Goal: Task Accomplishment & Management: Manage account settings

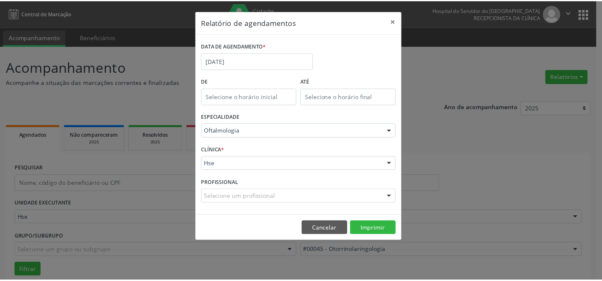
scroll to position [56, 0]
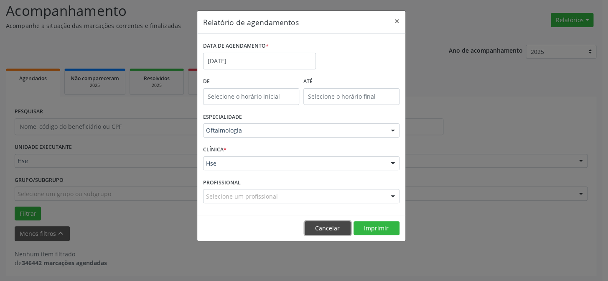
click at [329, 224] on button "Cancelar" at bounding box center [327, 228] width 46 height 14
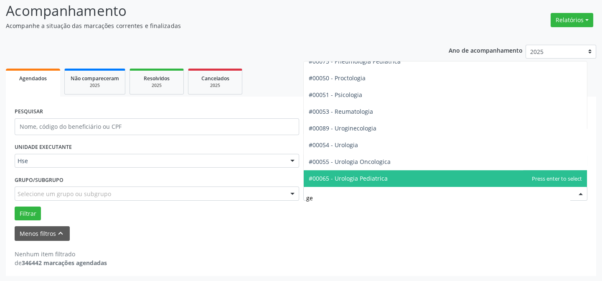
scroll to position [42, 0]
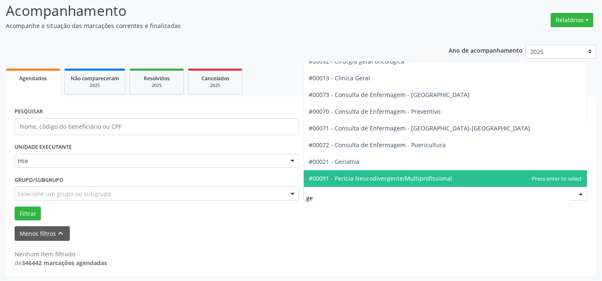
type input "ger"
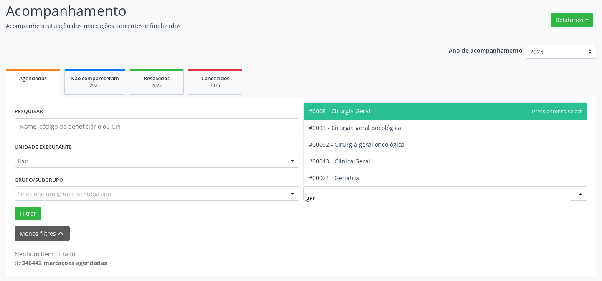
click at [368, 110] on span "#0008 - Cirurgia Geral" at bounding box center [446, 111] width 284 height 17
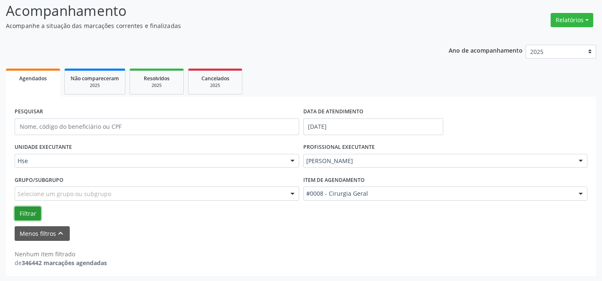
click at [28, 216] on button "Filtrar" at bounding box center [28, 213] width 26 height 14
drag, startPoint x: 329, startPoint y: 160, endPoint x: 509, endPoint y: 152, distance: 180.2
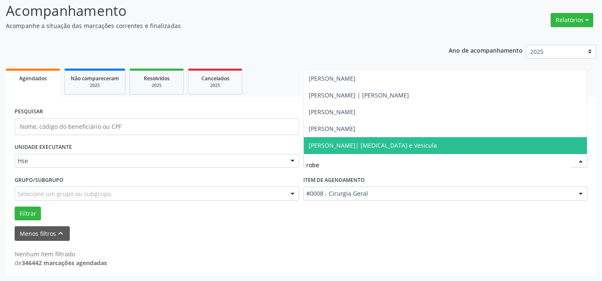
type input "rober"
click at [374, 145] on span "[PERSON_NAME]| [MEDICAL_DATA] e Vesicula" at bounding box center [373, 145] width 128 height 8
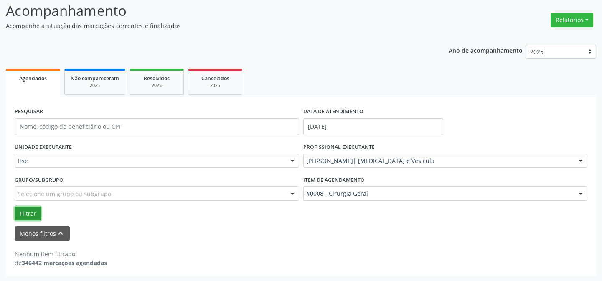
click at [25, 213] on button "Filtrar" at bounding box center [28, 213] width 26 height 14
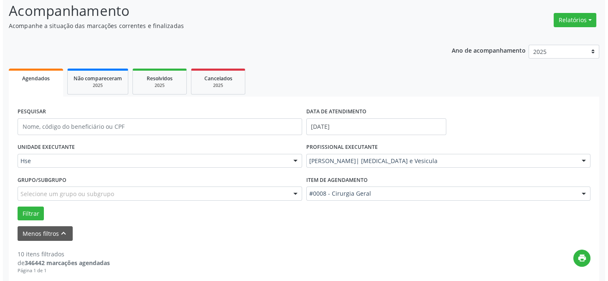
scroll to position [246, 0]
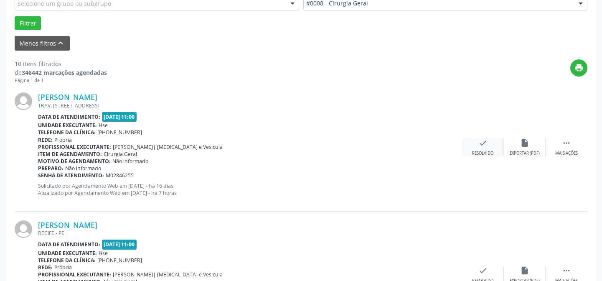
click at [480, 142] on icon "check" at bounding box center [482, 142] width 9 height 9
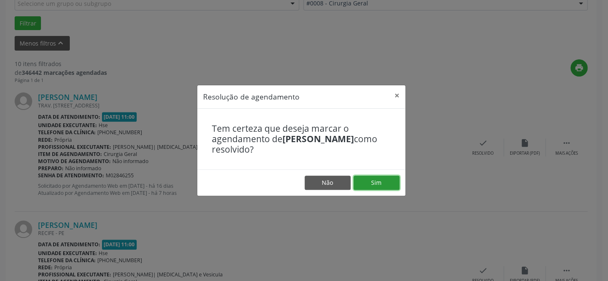
click at [386, 180] on button "Sim" at bounding box center [376, 182] width 46 height 14
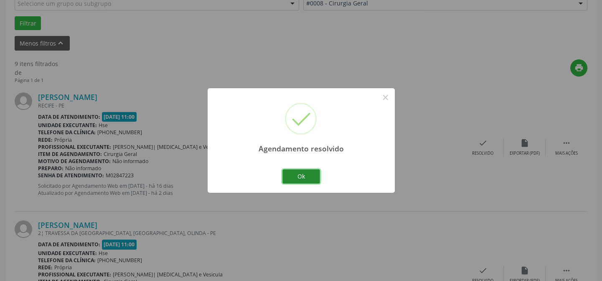
click at [310, 175] on button "Ok" at bounding box center [301, 176] width 38 height 14
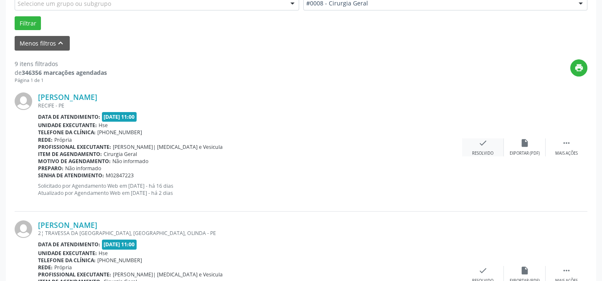
click at [487, 142] on icon "check" at bounding box center [482, 142] width 9 height 9
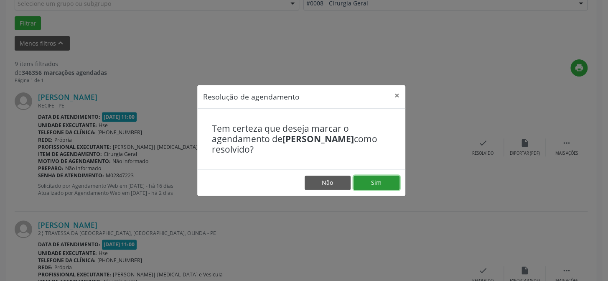
click at [373, 185] on button "Sim" at bounding box center [376, 182] width 46 height 14
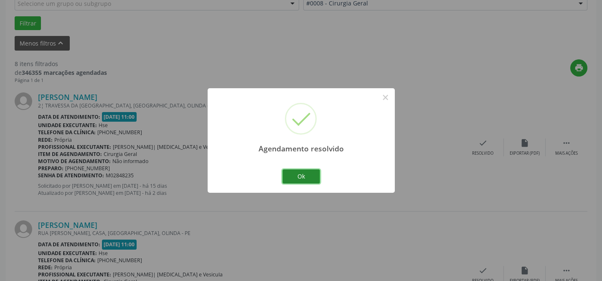
click at [304, 176] on button "Ok" at bounding box center [301, 176] width 38 height 14
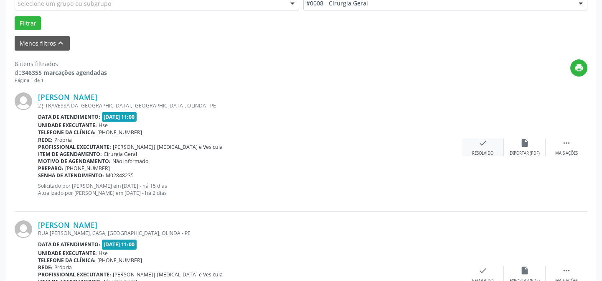
click at [486, 138] on icon "check" at bounding box center [482, 142] width 9 height 9
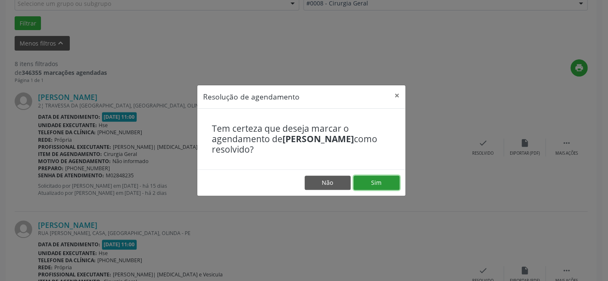
click at [378, 178] on button "Sim" at bounding box center [376, 182] width 46 height 14
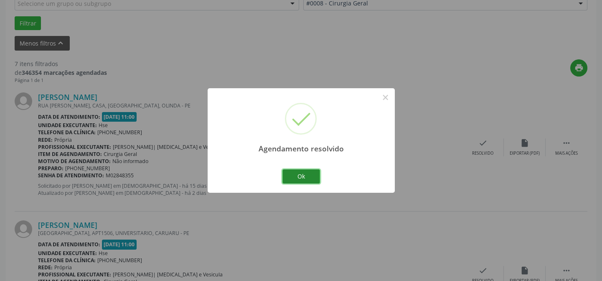
click at [306, 177] on button "Ok" at bounding box center [301, 176] width 38 height 14
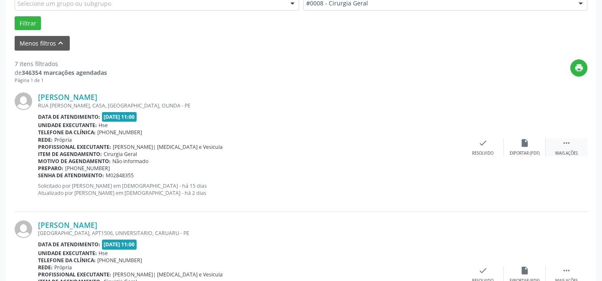
click at [569, 147] on div " Mais ações" at bounding box center [566, 147] width 42 height 18
click at [518, 150] on div "Não compareceu" at bounding box center [525, 153] width 36 height 6
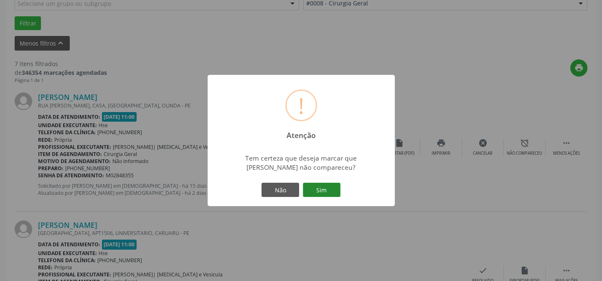
click at [325, 189] on button "Sim" at bounding box center [322, 190] width 38 height 14
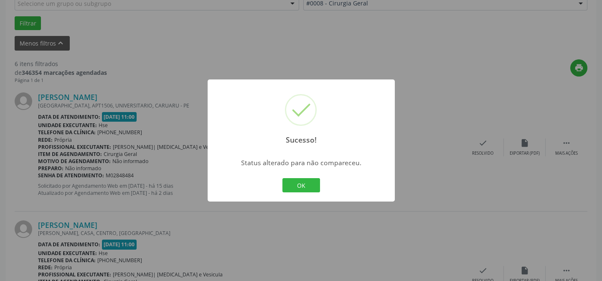
click at [315, 184] on button "OK" at bounding box center [301, 185] width 38 height 14
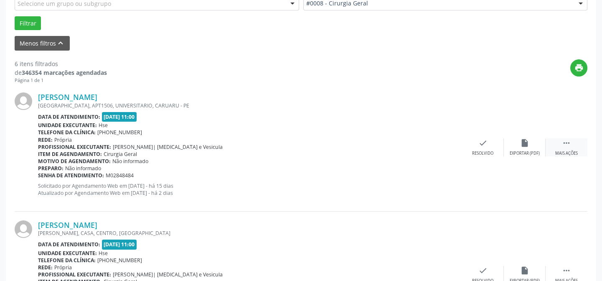
click at [565, 147] on icon "" at bounding box center [566, 142] width 9 height 9
click at [522, 142] on icon "alarm_off" at bounding box center [524, 142] width 9 height 9
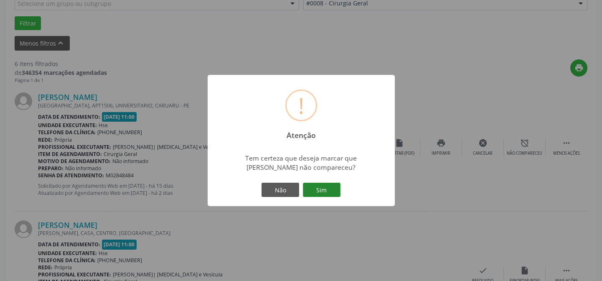
click at [318, 190] on button "Sim" at bounding box center [322, 190] width 38 height 14
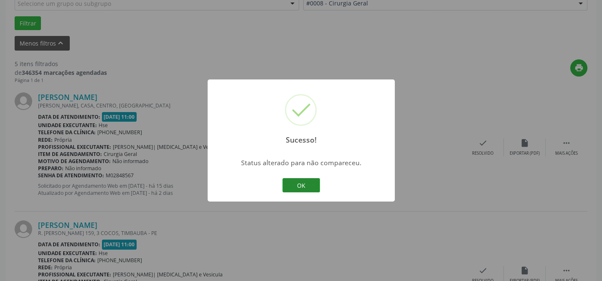
click at [304, 185] on button "OK" at bounding box center [301, 185] width 38 height 14
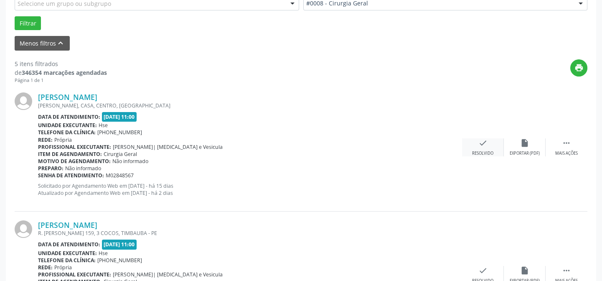
click at [484, 147] on div "check Resolvido" at bounding box center [483, 147] width 42 height 18
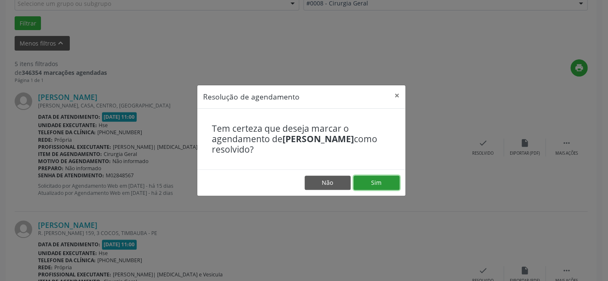
click at [383, 177] on button "Sim" at bounding box center [376, 182] width 46 height 14
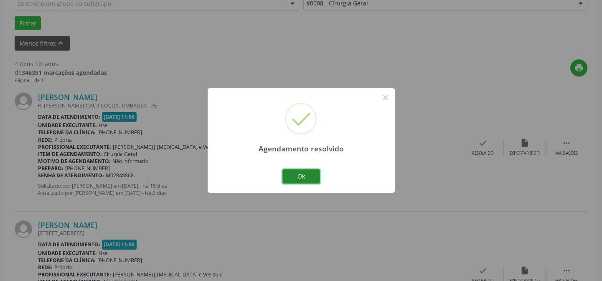
click at [297, 169] on button "Ok" at bounding box center [301, 176] width 38 height 14
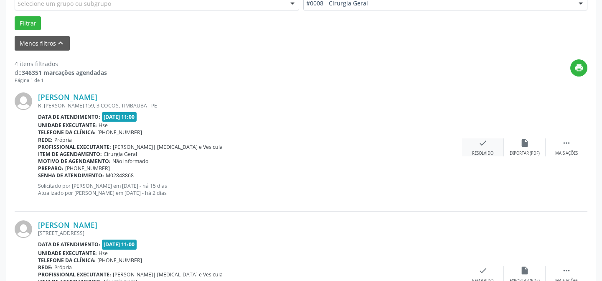
click at [482, 150] on div "Resolvido" at bounding box center [482, 153] width 21 height 6
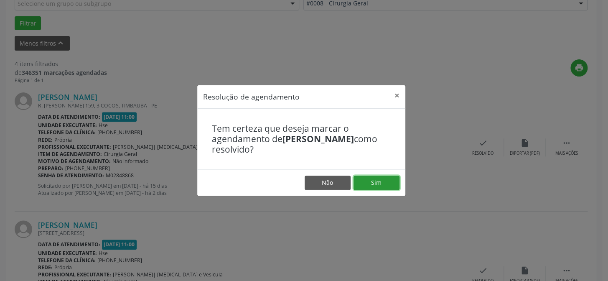
click at [384, 187] on button "Sim" at bounding box center [376, 182] width 46 height 14
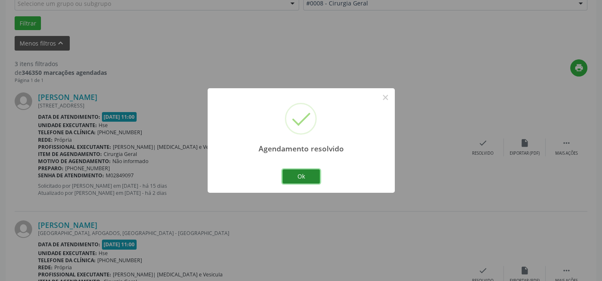
click at [312, 175] on button "Ok" at bounding box center [301, 176] width 38 height 14
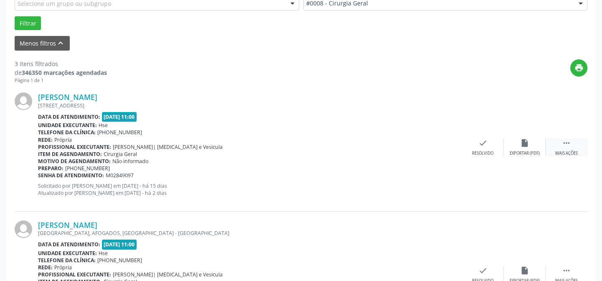
click at [562, 146] on icon "" at bounding box center [566, 142] width 9 height 9
click at [530, 144] on div "alarm_off Não compareceu" at bounding box center [525, 147] width 42 height 18
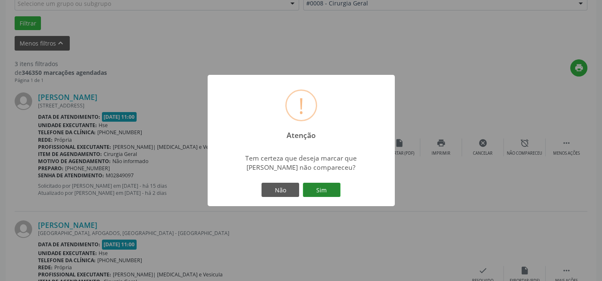
click at [320, 190] on button "Sim" at bounding box center [322, 190] width 38 height 14
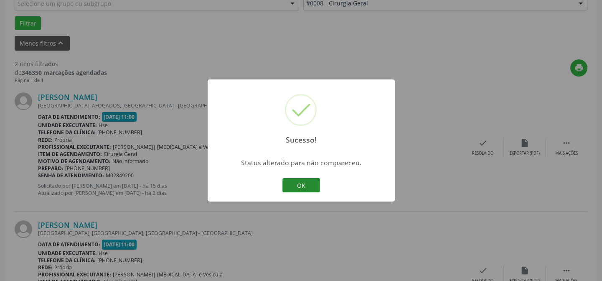
click at [300, 181] on button "OK" at bounding box center [301, 185] width 38 height 14
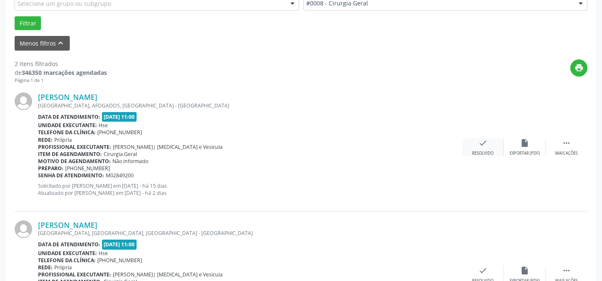
click at [483, 146] on icon "check" at bounding box center [482, 142] width 9 height 9
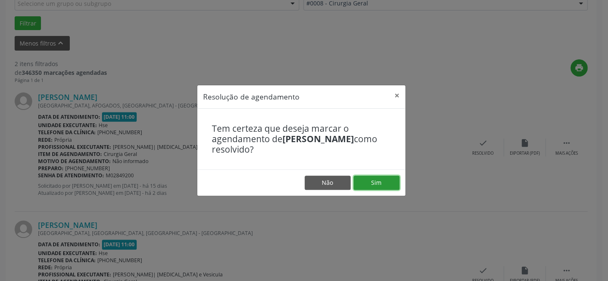
click at [381, 183] on button "Sim" at bounding box center [376, 182] width 46 height 14
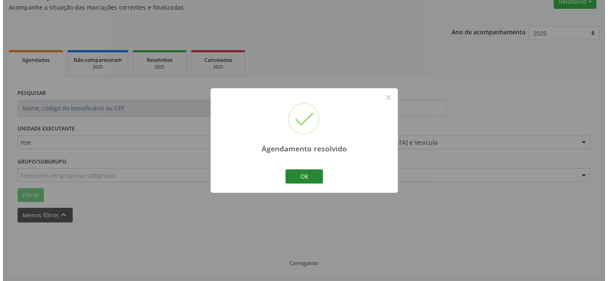
scroll to position [191, 0]
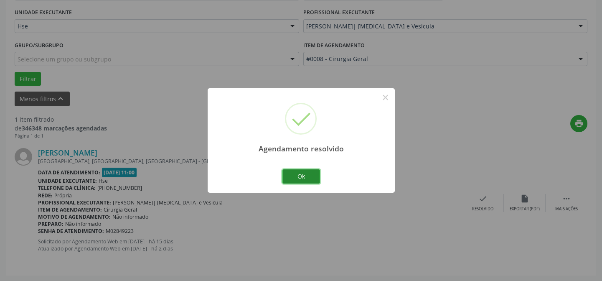
click at [311, 176] on button "Ok" at bounding box center [301, 176] width 38 height 14
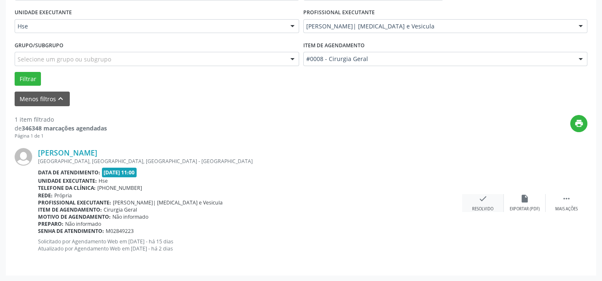
click at [485, 204] on div "check Resolvido" at bounding box center [483, 203] width 42 height 18
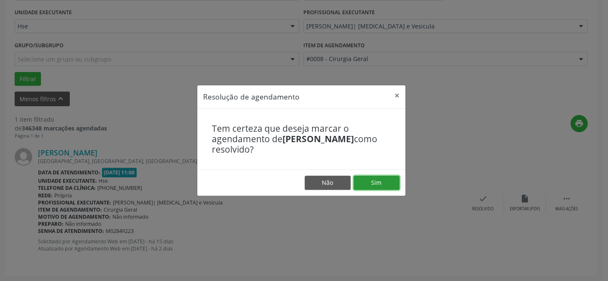
click at [387, 188] on button "Sim" at bounding box center [376, 182] width 46 height 14
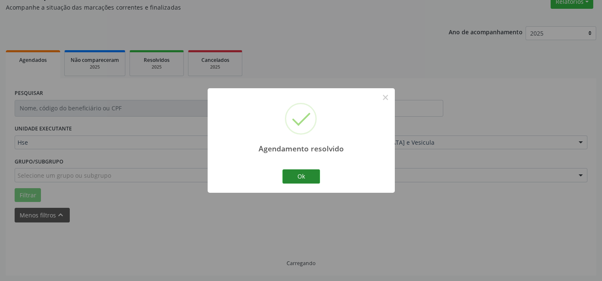
scroll to position [56, 0]
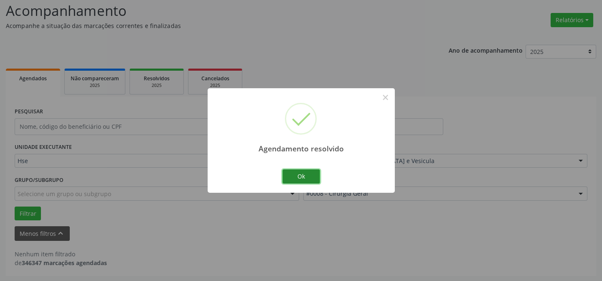
click at [303, 177] on button "Ok" at bounding box center [301, 176] width 38 height 14
